Goal: Information Seeking & Learning: Find specific fact

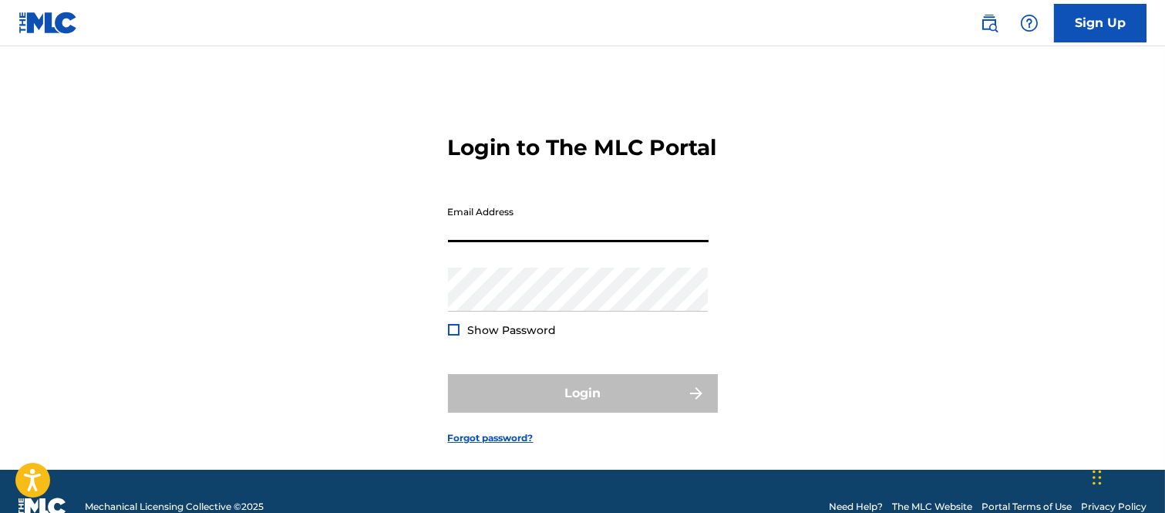
click at [476, 242] on input "Email Address" at bounding box center [578, 220] width 261 height 44
type input "[PERSON_NAME][EMAIL_ADDRESS][PERSON_NAME][DOMAIN_NAME]"
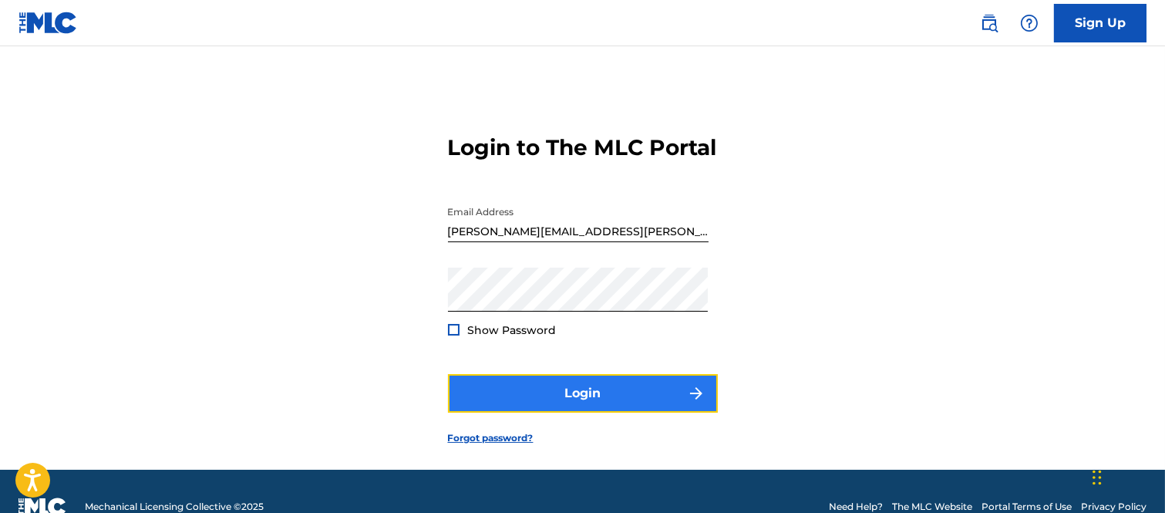
click at [671, 412] on button "Login" at bounding box center [583, 393] width 270 height 39
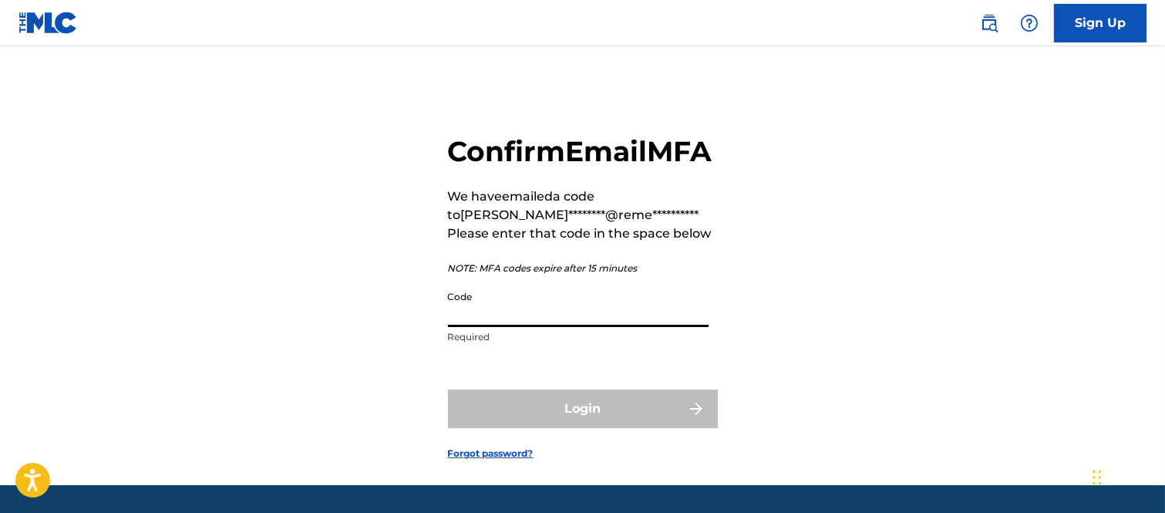
click at [502, 327] on input "Code" at bounding box center [578, 305] width 261 height 44
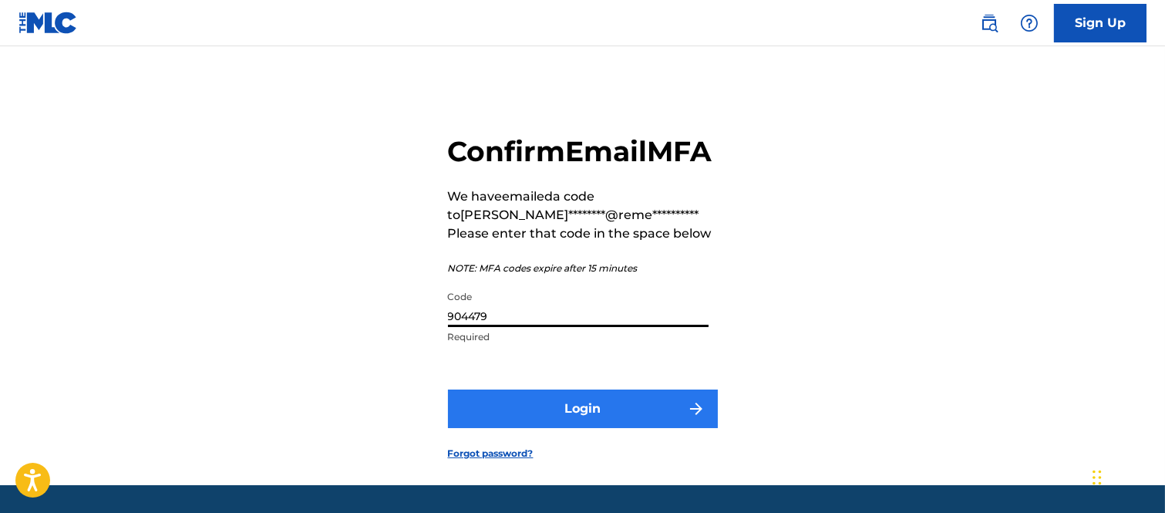
type input "904479"
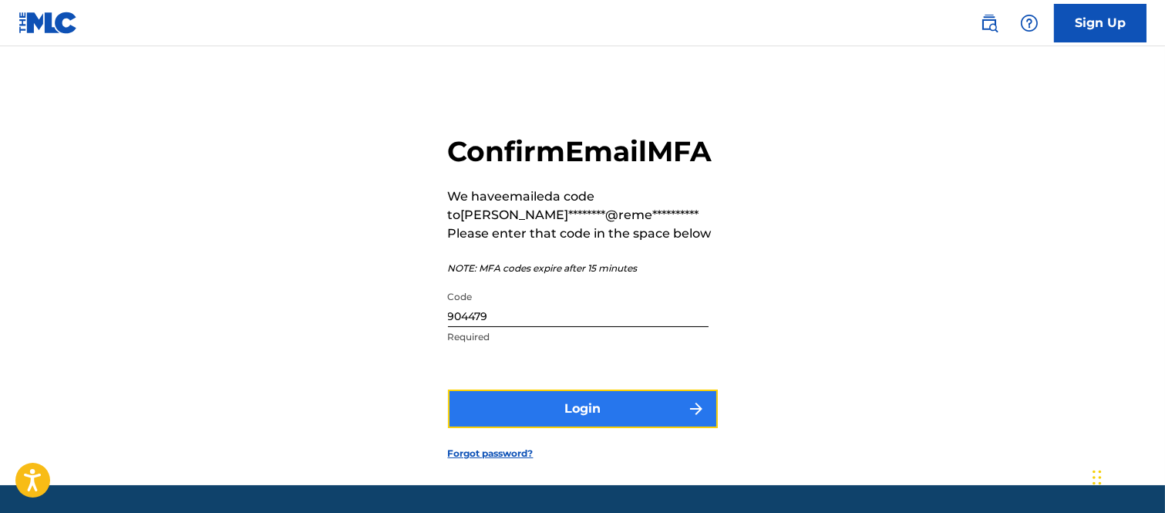
click at [690, 418] on img "submit" at bounding box center [696, 408] width 19 height 19
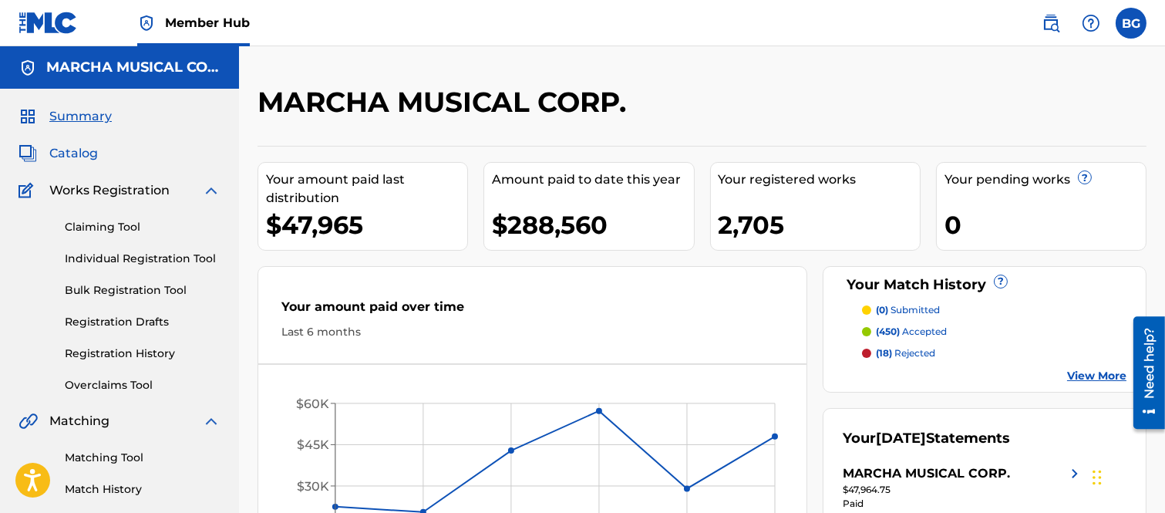
click at [67, 149] on span "Catalog" at bounding box center [73, 153] width 49 height 19
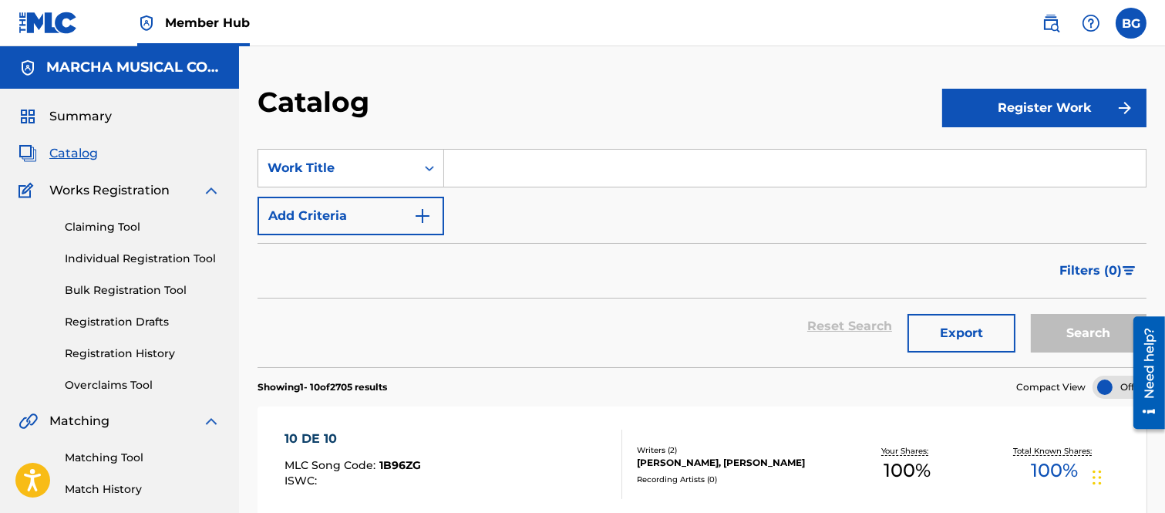
click at [503, 170] on input "Search Form" at bounding box center [795, 168] width 702 height 37
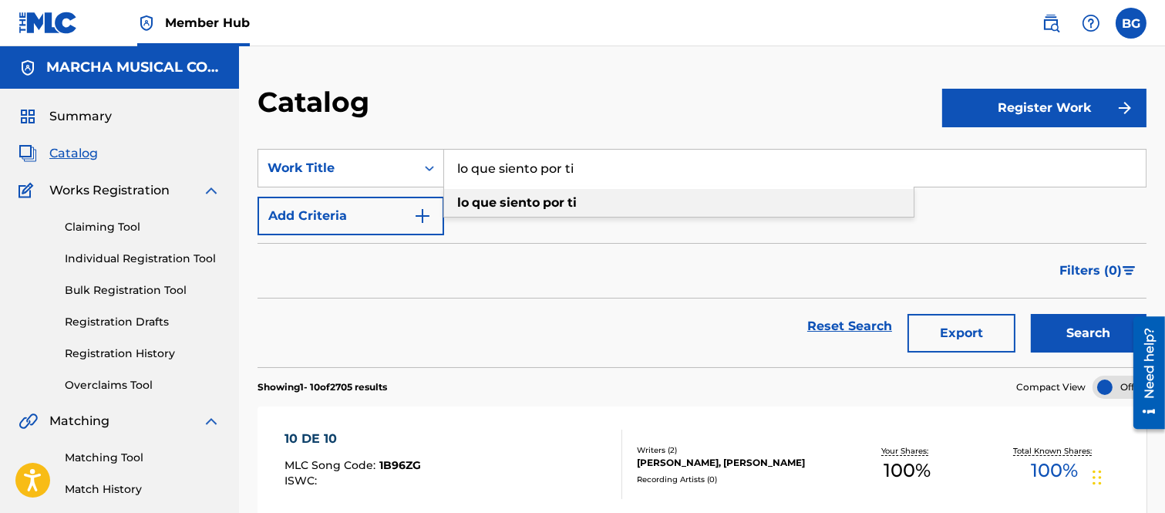
type input "lo que siento por ti"
click at [527, 198] on strong "siento" at bounding box center [520, 202] width 40 height 15
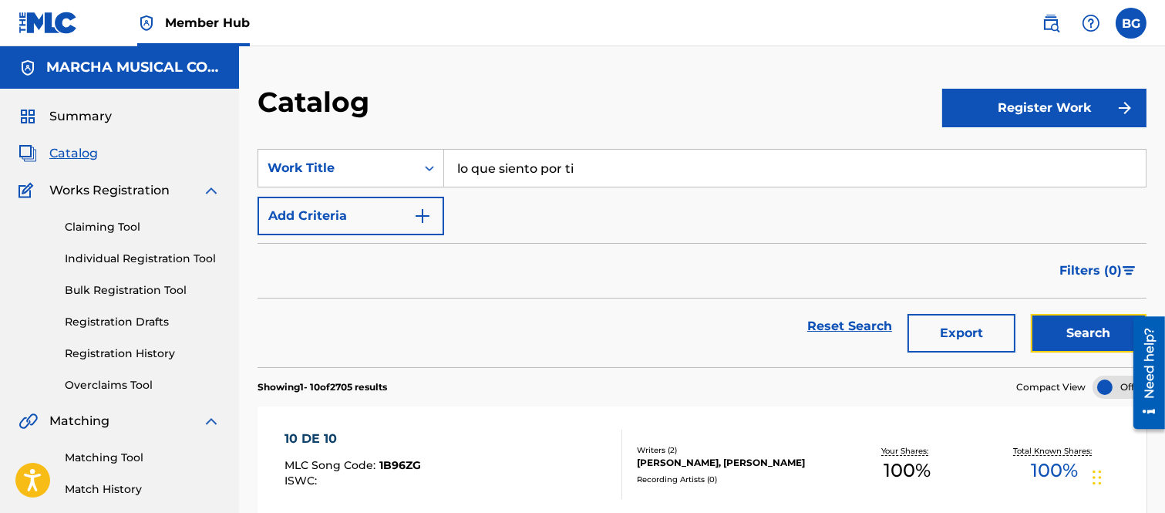
click at [1047, 328] on button "Search" at bounding box center [1089, 333] width 116 height 39
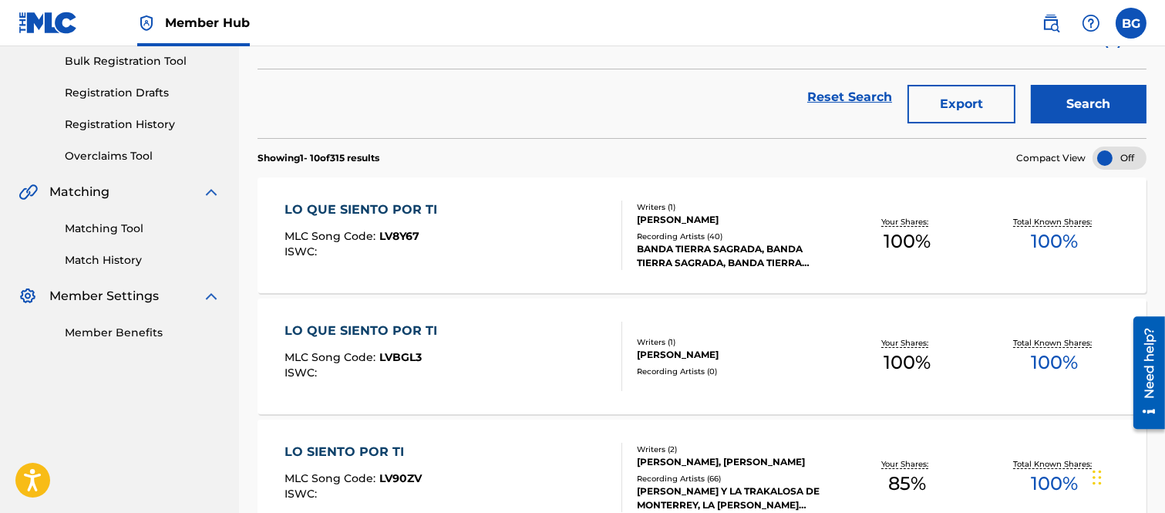
scroll to position [257, 0]
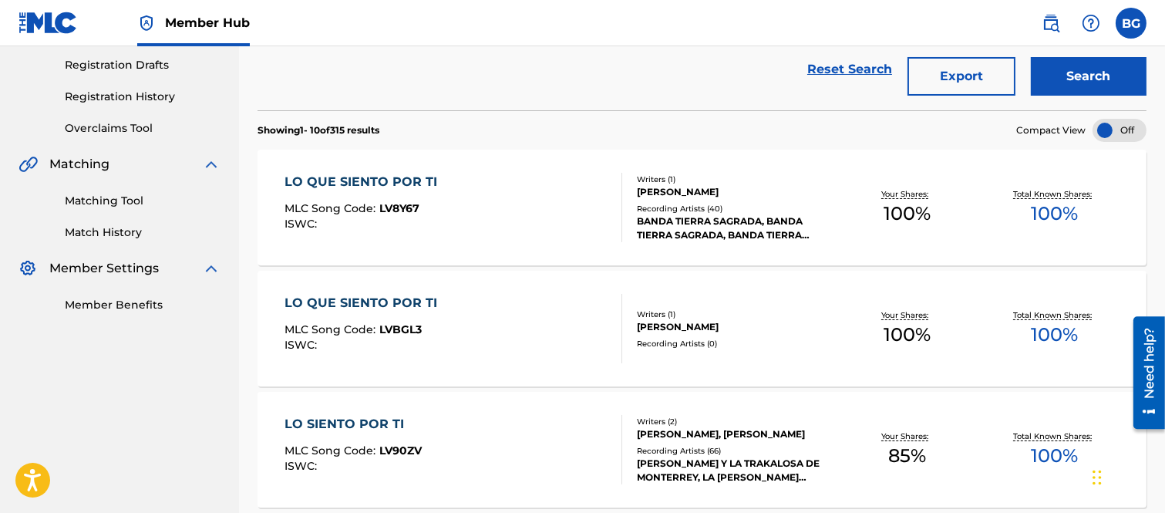
click at [339, 304] on div "LO QUE SIENTO POR TI" at bounding box center [364, 303] width 160 height 19
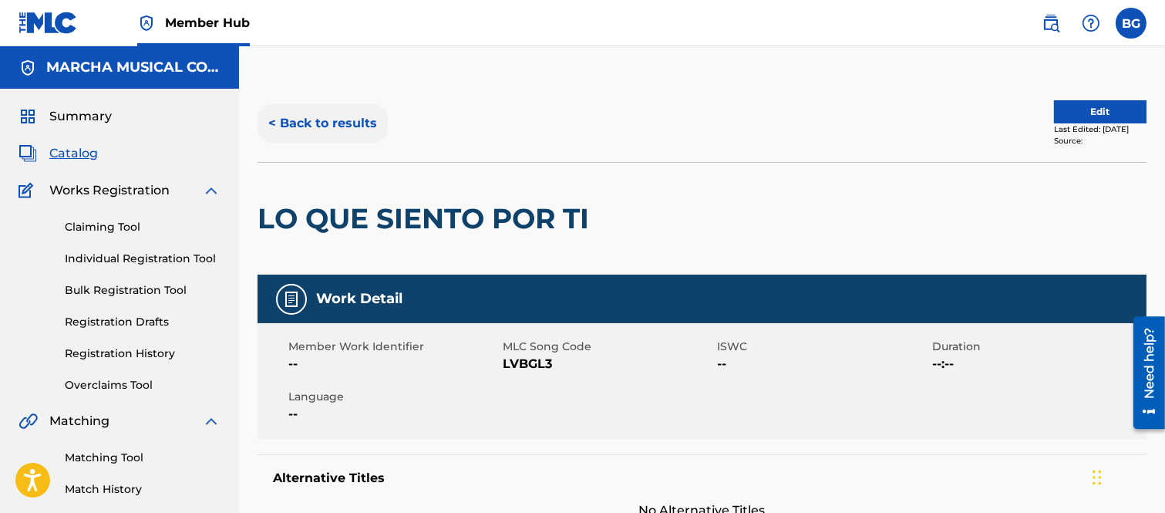
click at [275, 117] on button "< Back to results" at bounding box center [322, 123] width 130 height 39
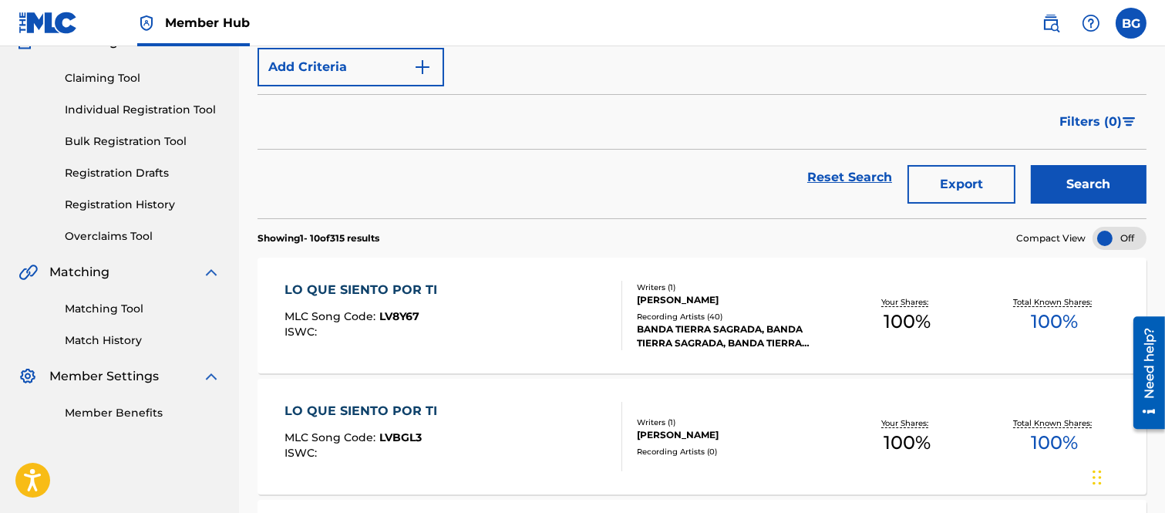
scroll to position [257, 0]
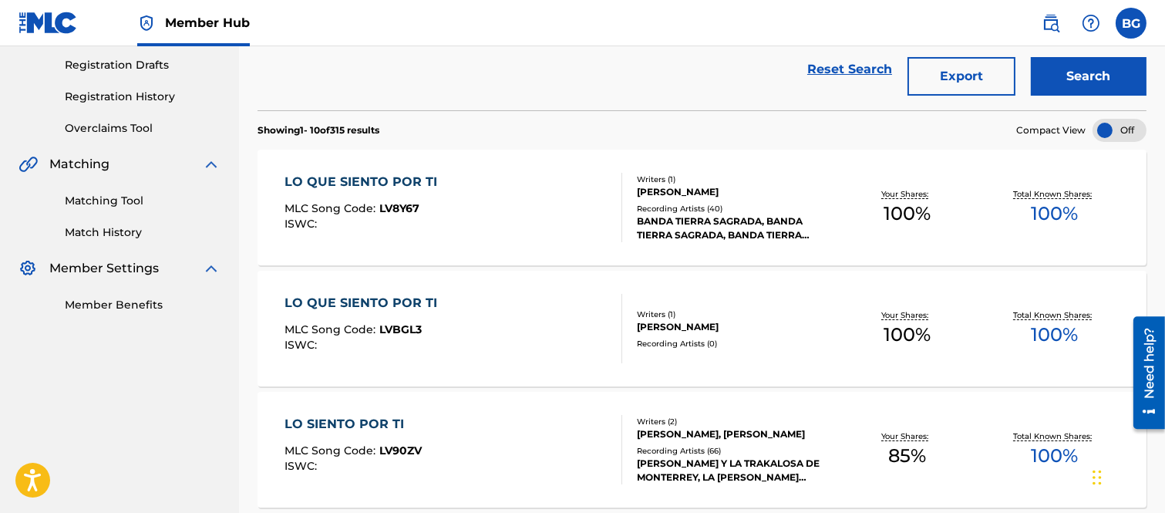
click at [406, 177] on div "LO QUE SIENTO POR TI" at bounding box center [364, 182] width 160 height 19
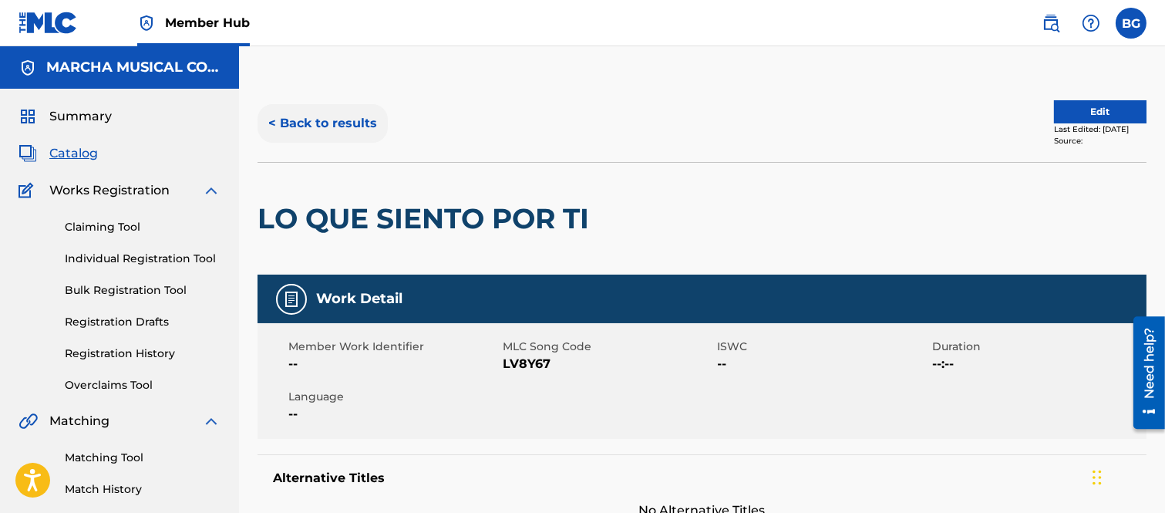
click at [274, 119] on button "< Back to results" at bounding box center [322, 123] width 130 height 39
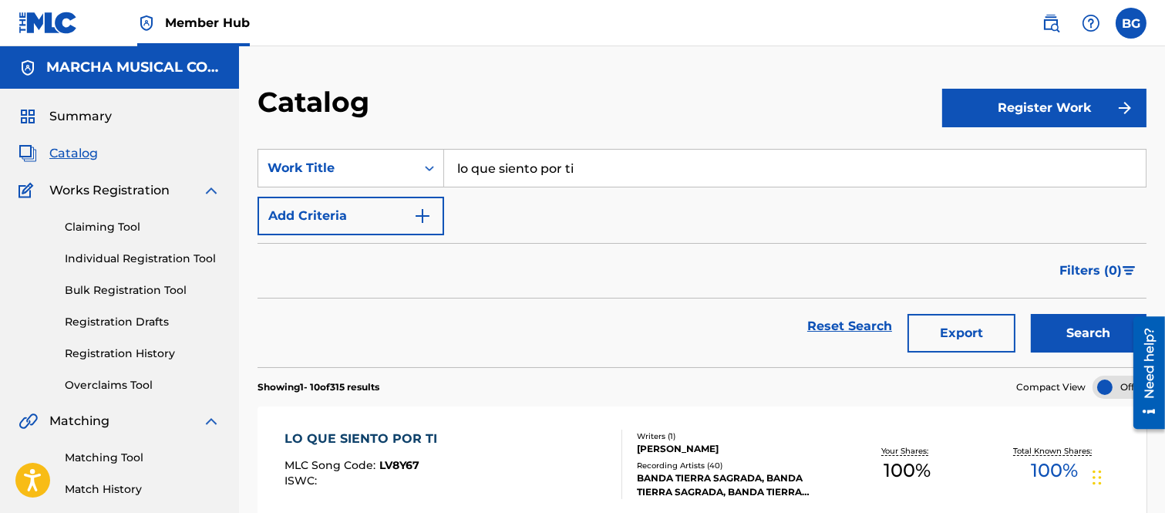
click at [601, 165] on input "lo que siento por ti" at bounding box center [795, 168] width 702 height 37
type input "l"
type input "a primera vista"
click at [517, 201] on strong "primera" at bounding box center [493, 202] width 51 height 15
click at [1072, 325] on button "Search" at bounding box center [1089, 333] width 116 height 39
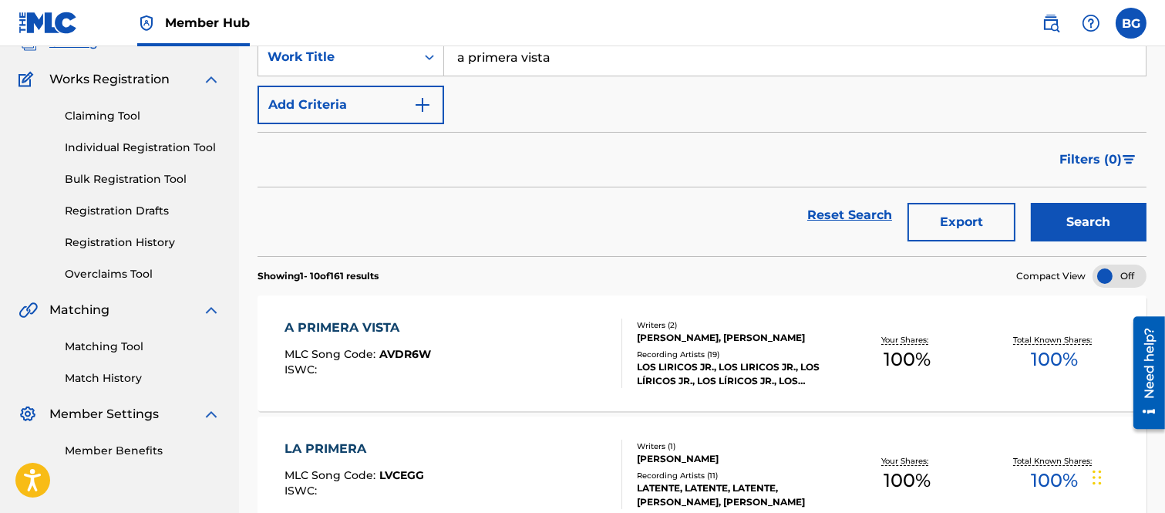
scroll to position [342, 0]
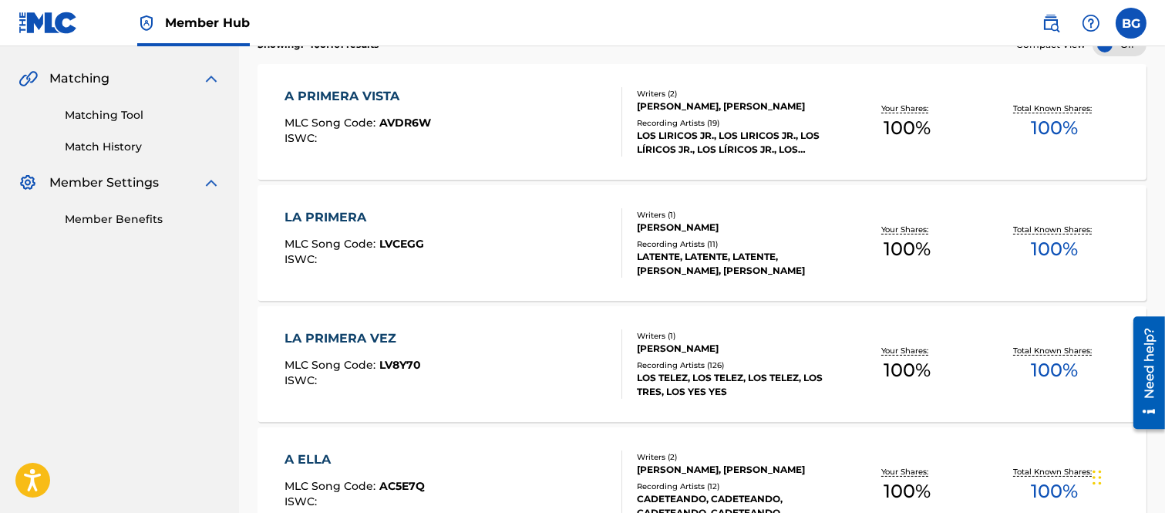
click at [342, 95] on div "A PRIMERA VISTA" at bounding box center [357, 96] width 146 height 19
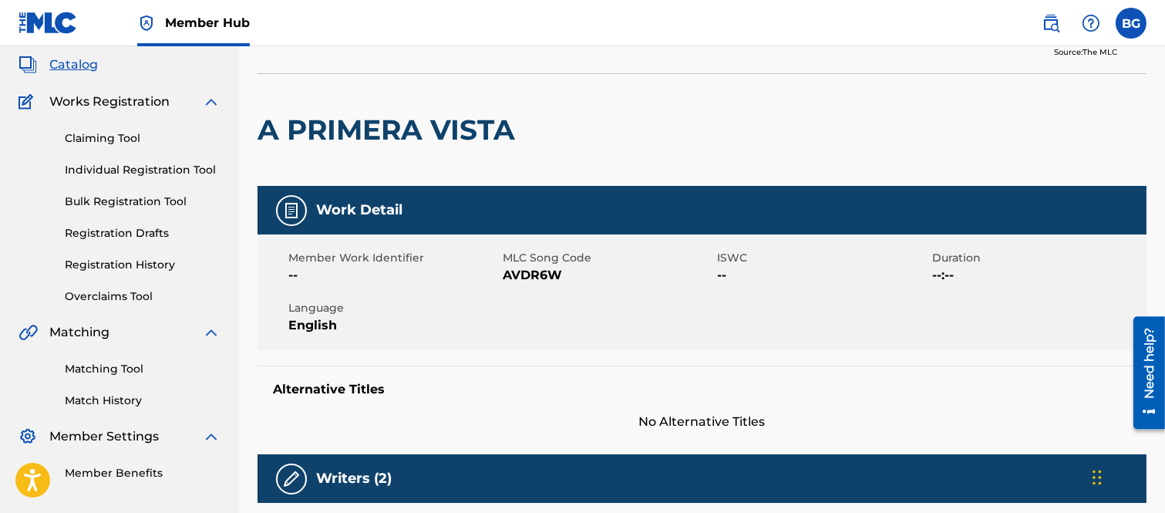
scroll to position [86, 0]
